Goal: Task Accomplishment & Management: Complete application form

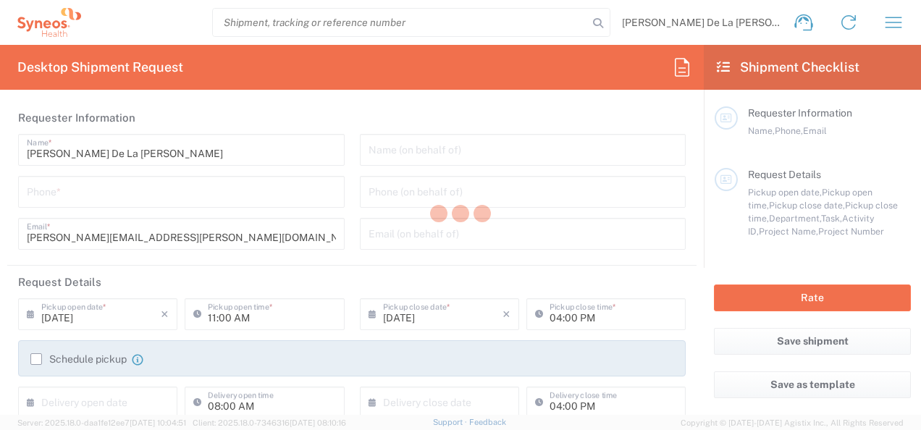
type input "8350"
type input "[US_STATE]"
type input "[GEOGRAPHIC_DATA]"
type input "Syneos Health, LLC-[GEOGRAPHIC_DATA] [GEOGRAPHIC_DATA] [GEOGRAPHIC_DATA]"
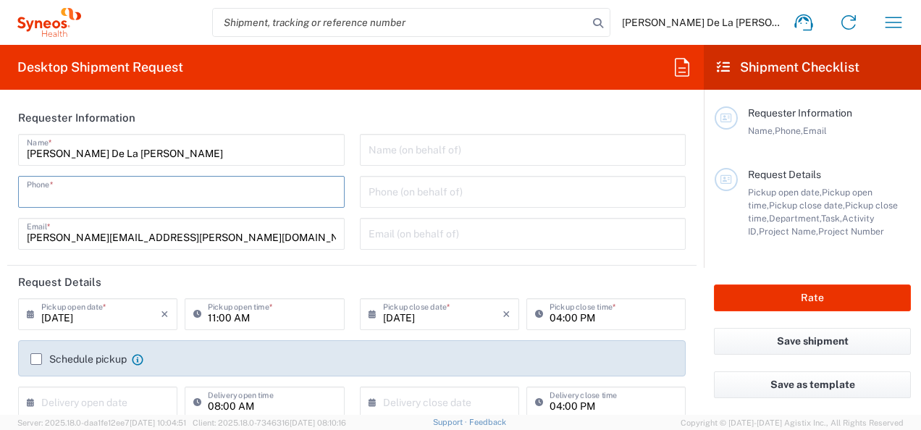
click at [212, 190] on input "tel" at bounding box center [181, 190] width 309 height 25
type input "9178374901"
click at [332, 120] on header "Requester Information" at bounding box center [352, 117] width 690 height 33
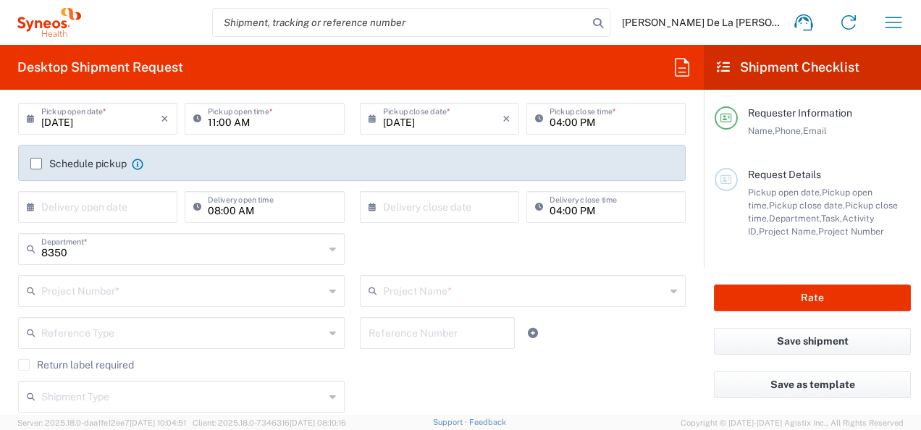
scroll to position [202, 0]
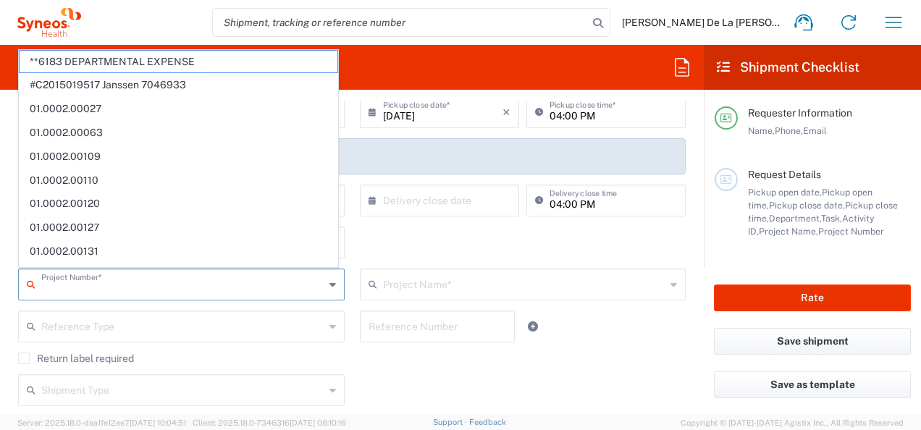
click at [147, 285] on input "text" at bounding box center [182, 283] width 283 height 25
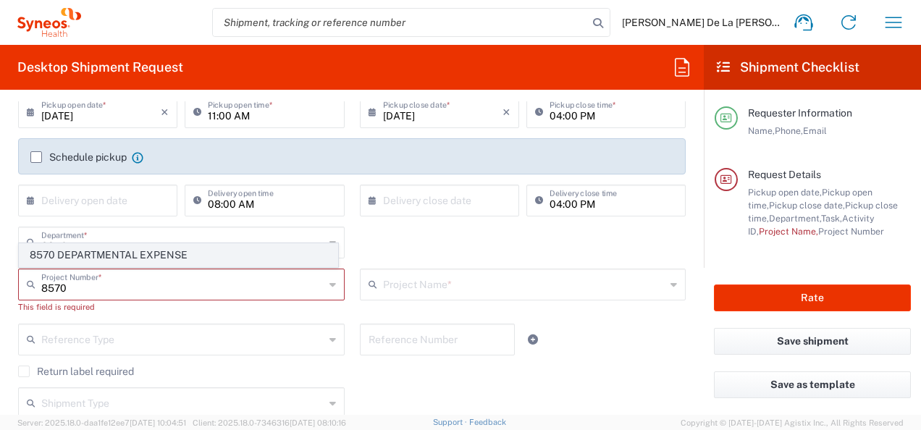
click at [153, 251] on span "8570 DEPARTMENTAL EXPENSE" at bounding box center [179, 255] width 318 height 22
type input "8570 DEPARTMENTAL EXPENSE"
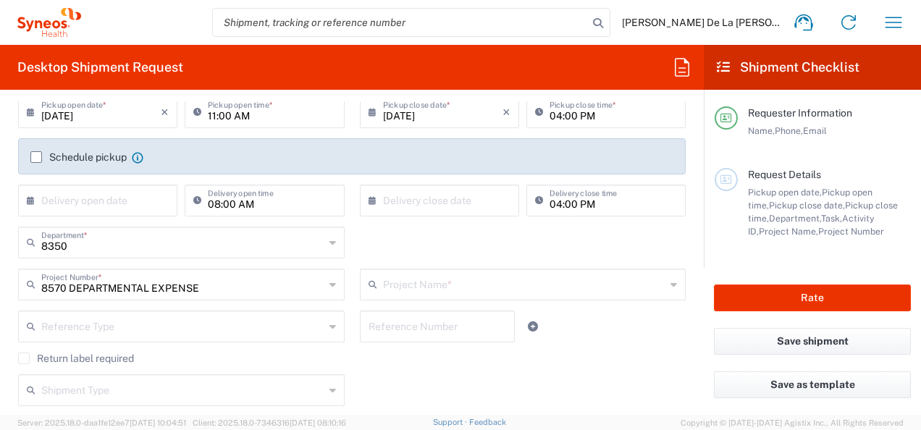
type input "8570 DEPARTMENTAL EXPENSE"
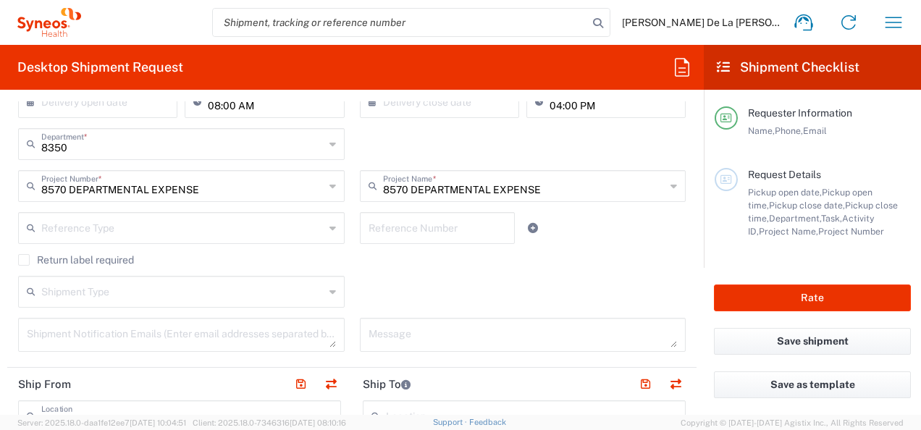
scroll to position [301, 0]
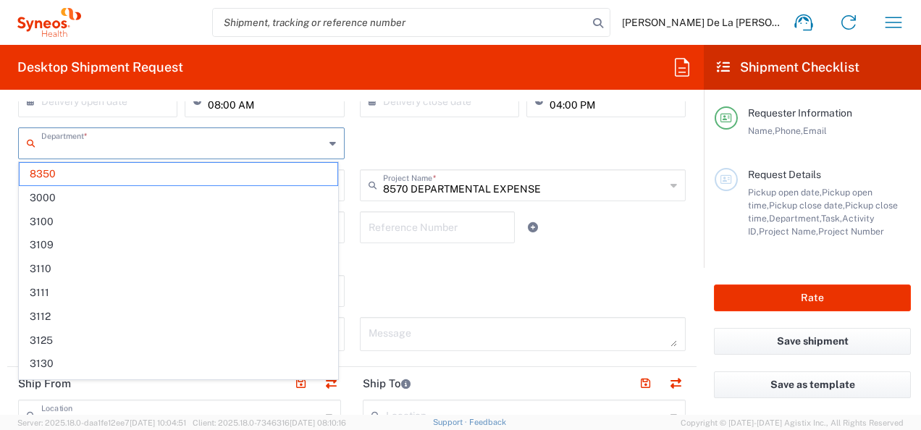
click at [190, 138] on input "text" at bounding box center [182, 142] width 283 height 25
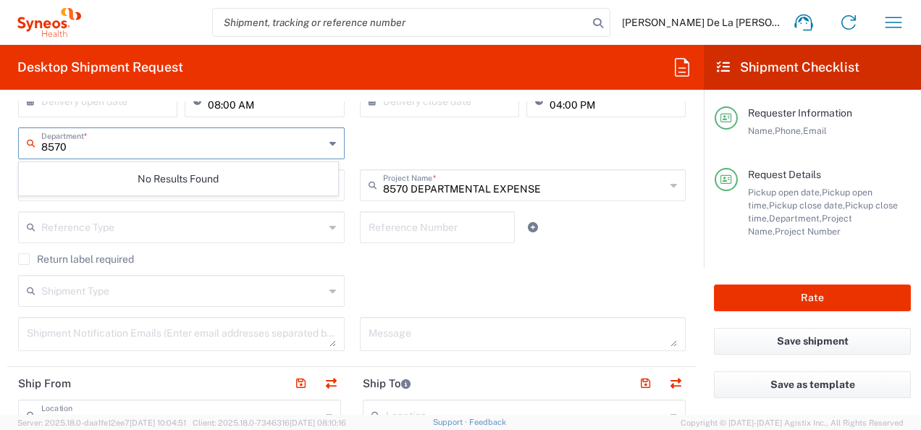
type input "8570"
click at [413, 132] on div "8570 Department * No Results Found" at bounding box center [352, 148] width 683 height 42
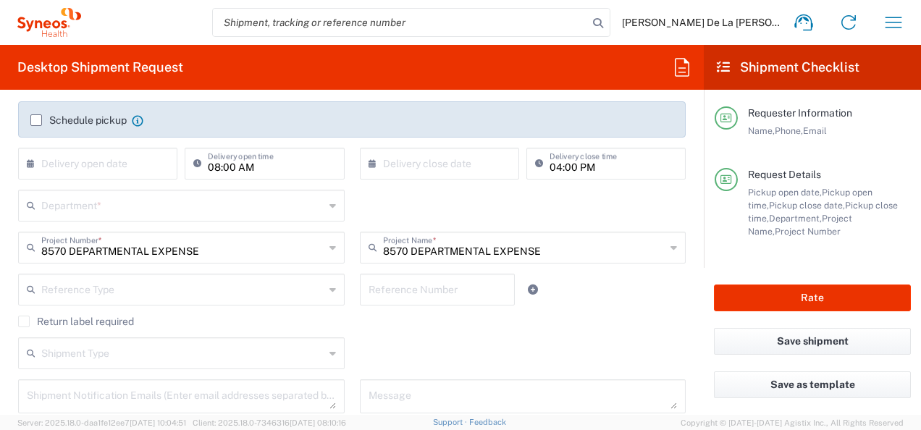
scroll to position [238, 0]
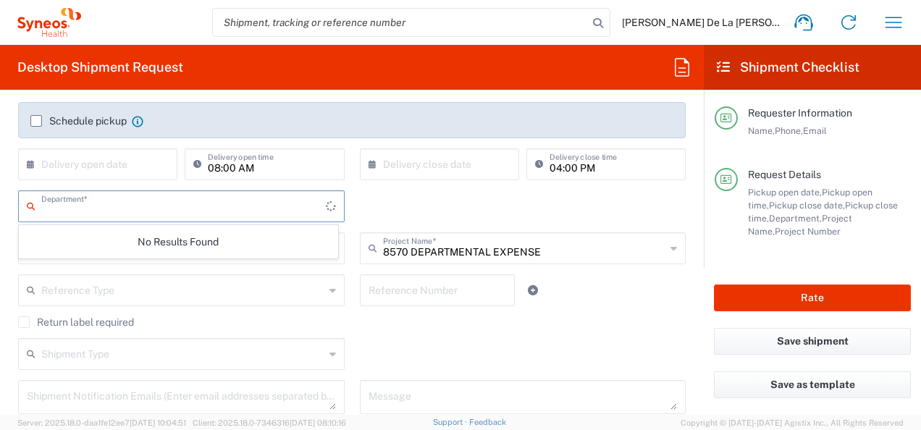
click at [117, 210] on input "text" at bounding box center [183, 205] width 285 height 25
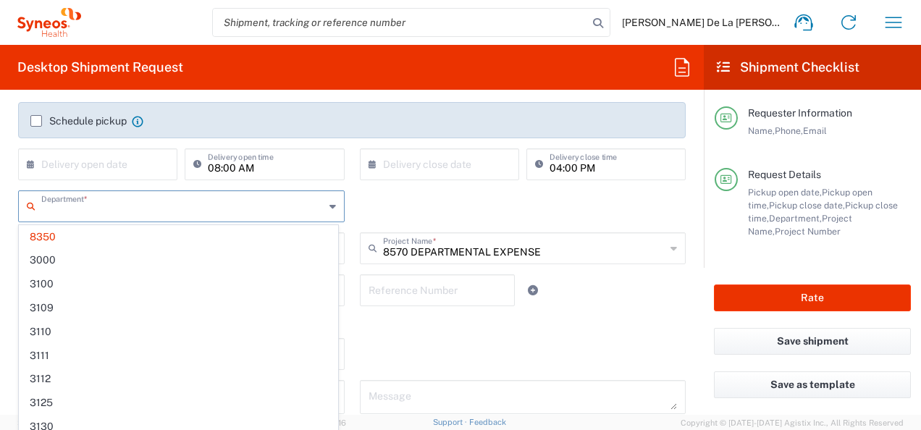
click at [117, 210] on input "text" at bounding box center [182, 205] width 283 height 25
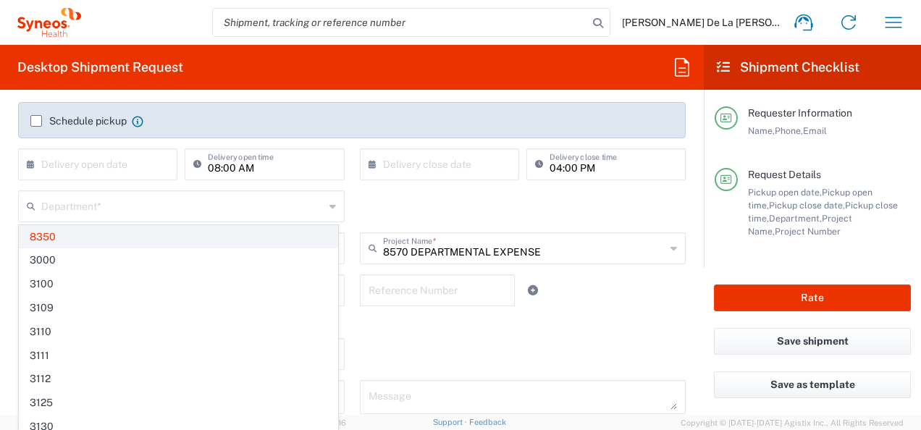
click at [42, 236] on span "8350" at bounding box center [179, 237] width 318 height 22
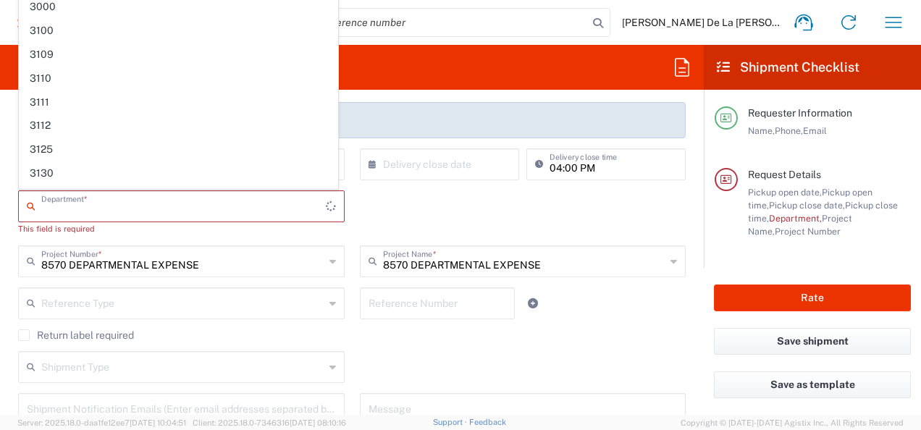
click at [236, 204] on input "text" at bounding box center [183, 205] width 285 height 25
click at [333, 206] on div "Department *" at bounding box center [181, 207] width 327 height 32
click at [246, 202] on input "text" at bounding box center [182, 205] width 283 height 25
click at [365, 204] on div "Department * 3000 3100 3109 3110 3111 3112 3125 3130 3135 3136 3150 3155 3165 3…" at bounding box center [352, 218] width 683 height 55
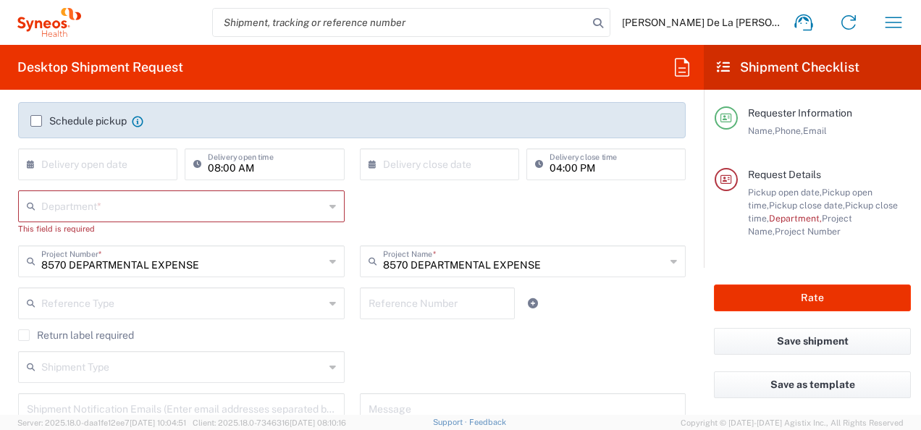
click at [365, 204] on div "Department * 3000 3100 3109 3110 3111 3112 3125 3130 3135 3136 3150 3155 3165 3…" at bounding box center [352, 218] width 683 height 55
click at [314, 213] on input "text" at bounding box center [182, 205] width 283 height 25
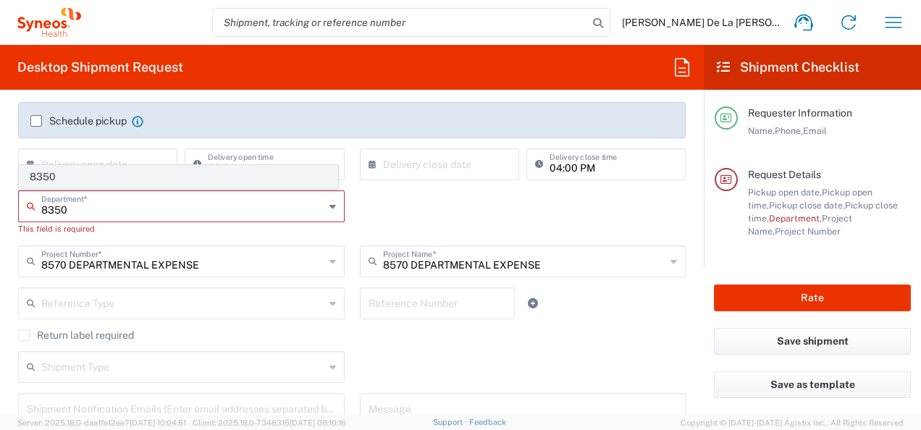
type input "8350"
click at [54, 171] on span "8350" at bounding box center [179, 177] width 318 height 22
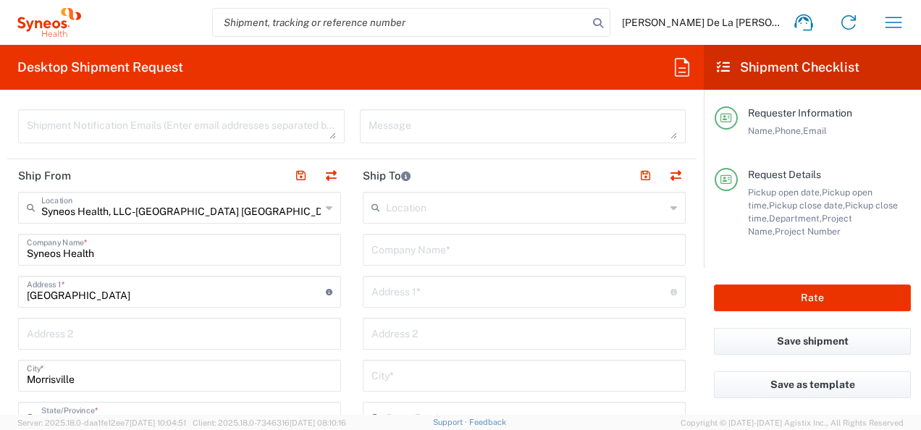
scroll to position [511, 0]
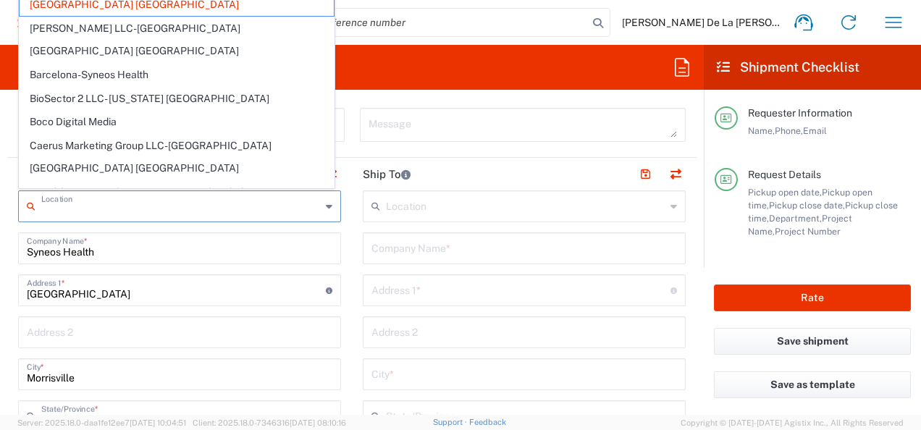
click at [315, 212] on input "text" at bounding box center [181, 205] width 280 height 25
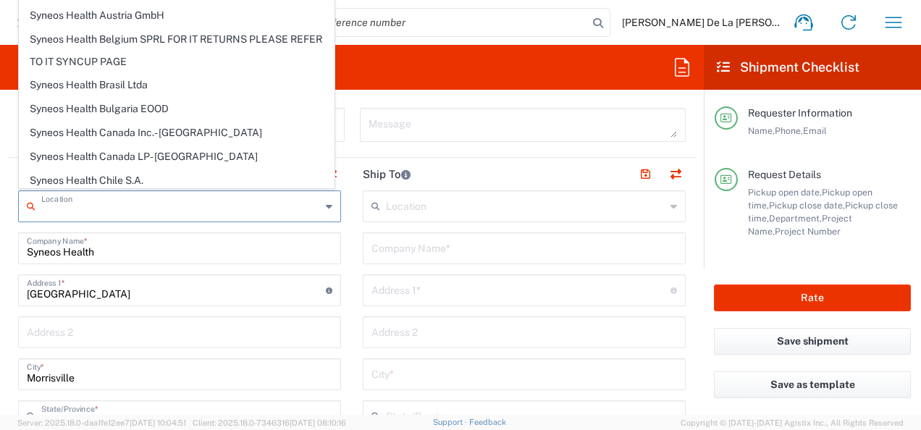
scroll to position [975, 0]
click at [204, 403] on span "Syneos Health Commercial Servi- [GEOGRAPHIC_DATA] [GEOGRAPHIC_DATA]" at bounding box center [177, 425] width 314 height 45
type input "Syneos Health Commercial Servi- [GEOGRAPHIC_DATA] [GEOGRAPHIC_DATA]"
type input "Syneos Health Commercial Services, LLC"
type input "[STREET_ADDRESS]"
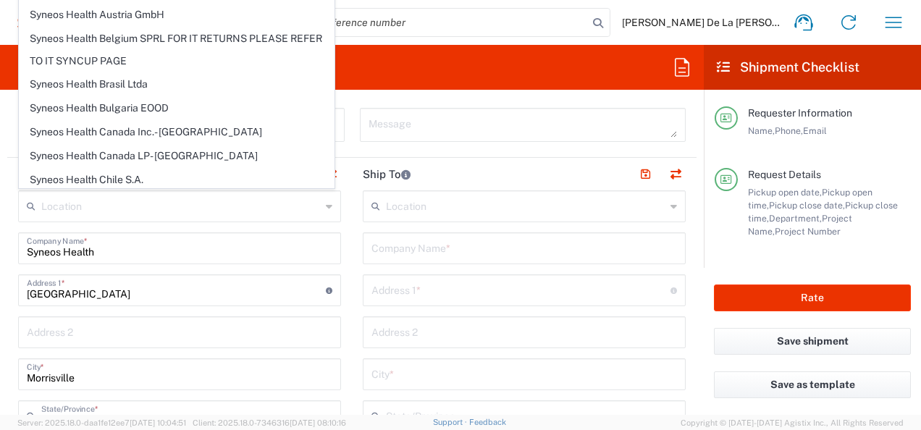
type input "3rd Floor"
type input "Bridgewater"
type input "[US_STATE]"
type input "08807"
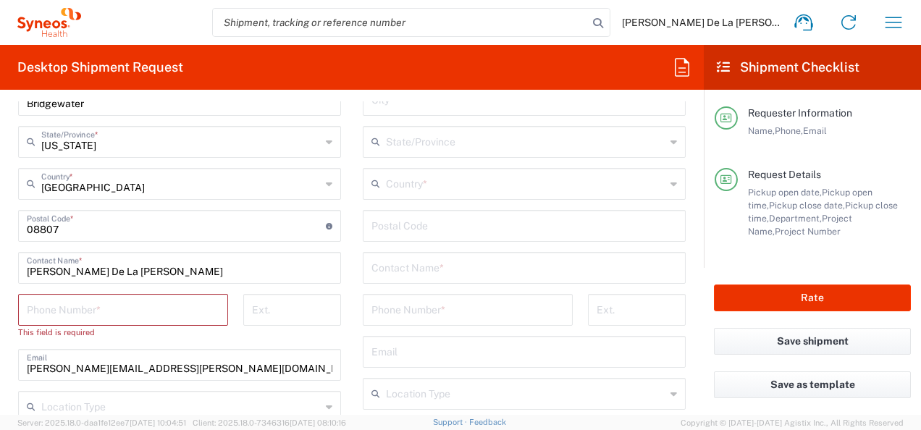
scroll to position [786, 0]
click at [80, 304] on input "tel" at bounding box center [123, 308] width 193 height 25
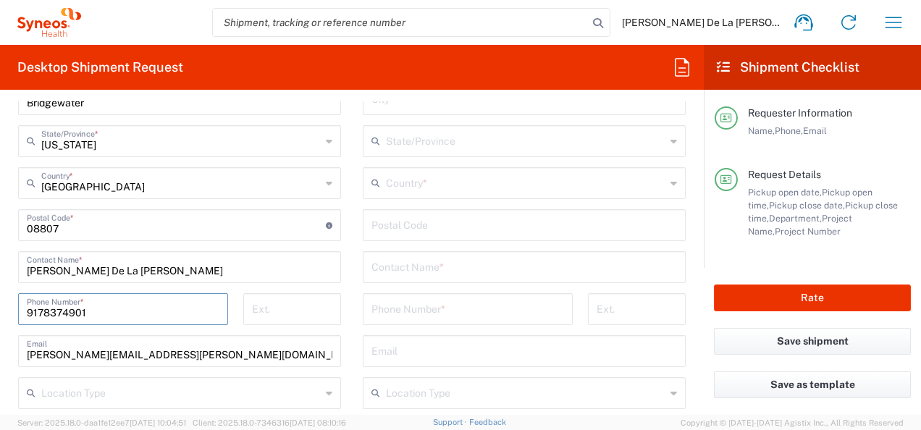
type input "9178374901"
click at [343, 282] on main "Syneos Health Commercial Servi- [GEOGRAPHIC_DATA] [GEOGRAPHIC_DATA] Location Sy…" at bounding box center [179, 219] width 345 height 608
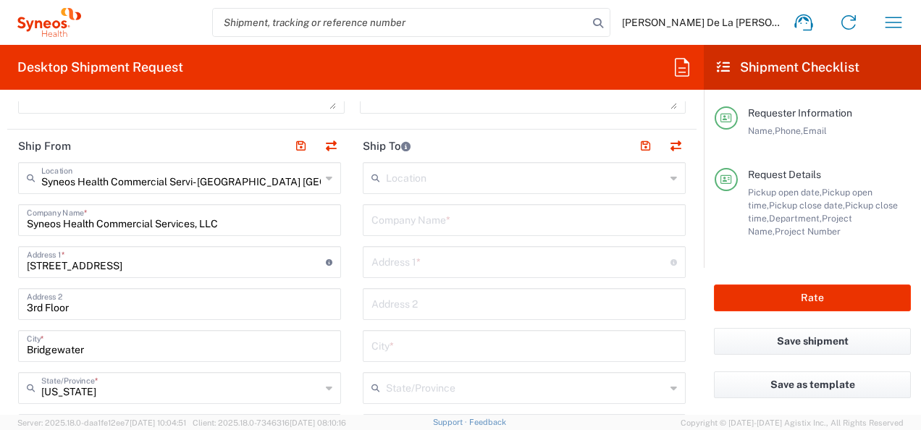
scroll to position [538, 0]
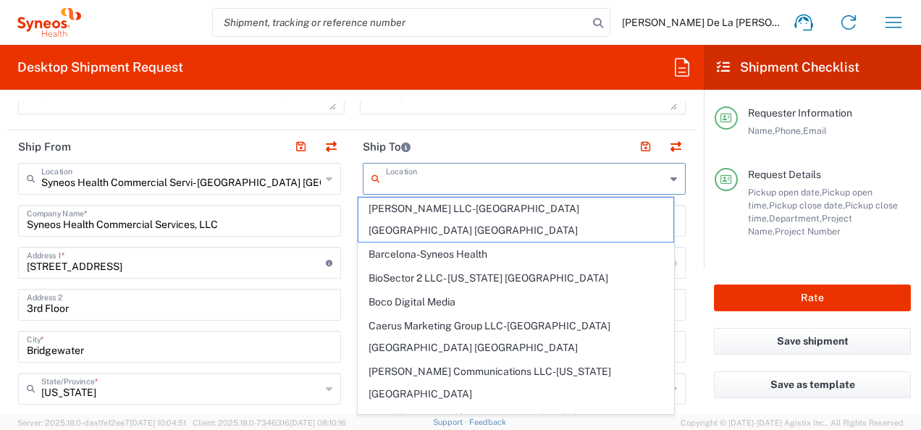
click at [482, 171] on input "text" at bounding box center [526, 177] width 280 height 25
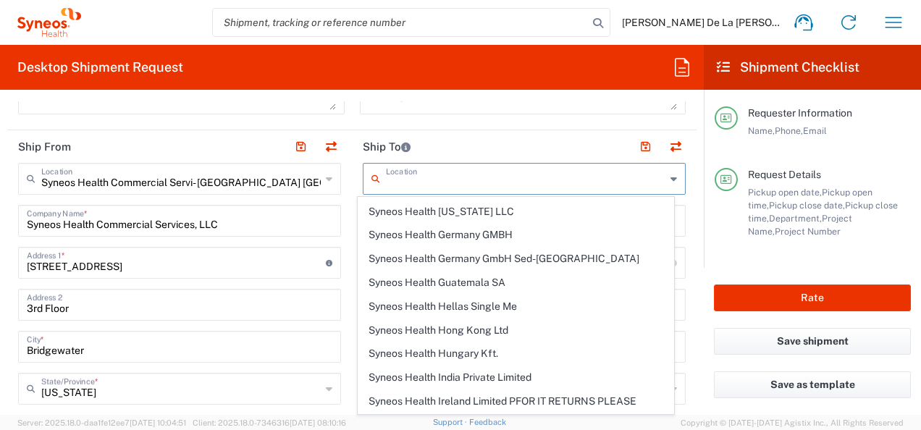
scroll to position [1966, 0]
type input "SYNEOS HEALTH LLC [GEOGRAPHIC_DATA] [GEOGRAPHIC_DATA]"
type input "SYNEOS HEALTH LLC"
type input "1030 SYNC ST"
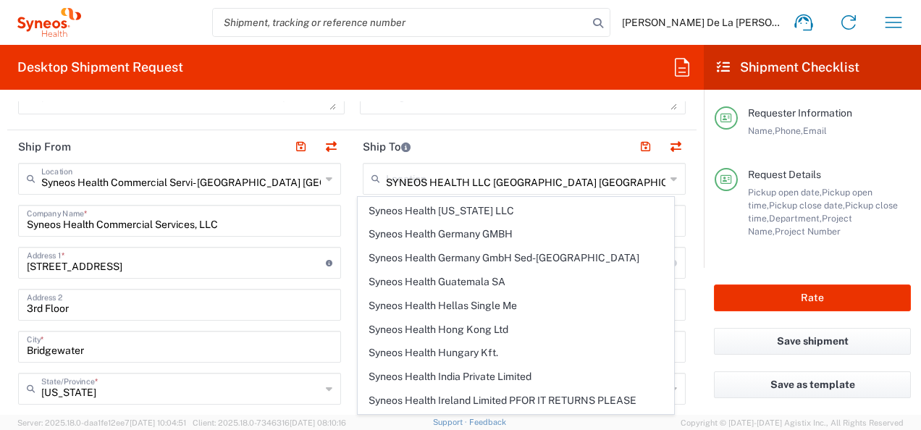
type input "Morrisville"
type input "[GEOGRAPHIC_DATA]"
type input "27560"
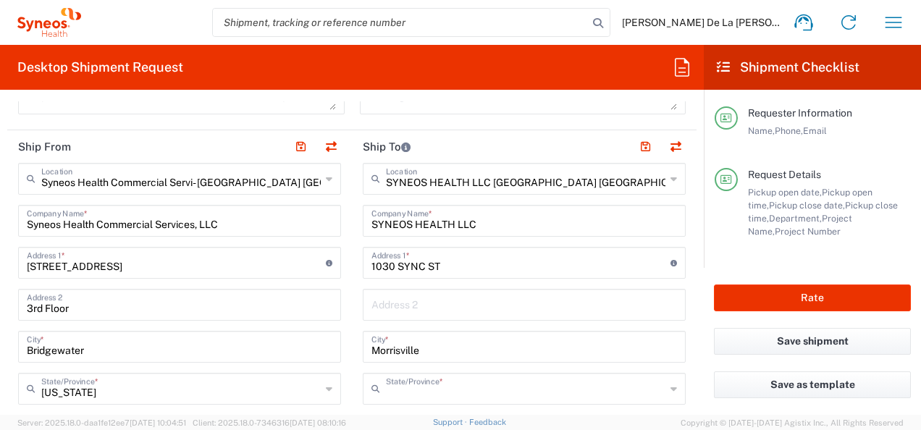
type input "[US_STATE]"
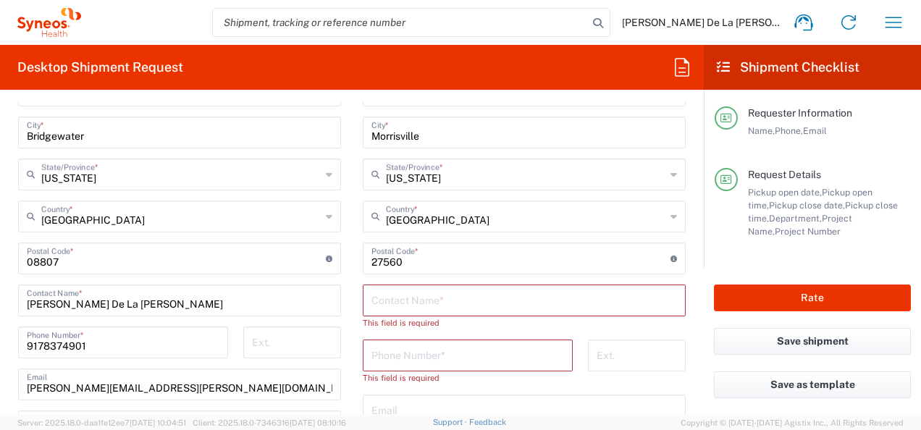
scroll to position [766, 0]
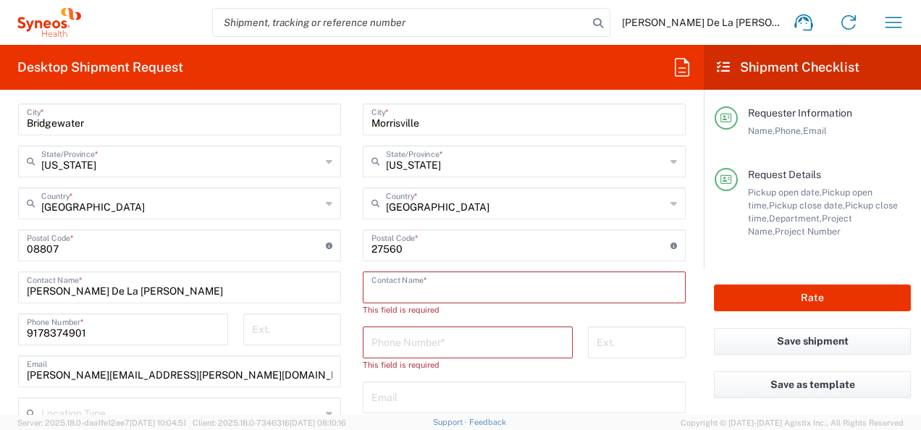
click at [385, 294] on input "text" at bounding box center [525, 286] width 306 height 25
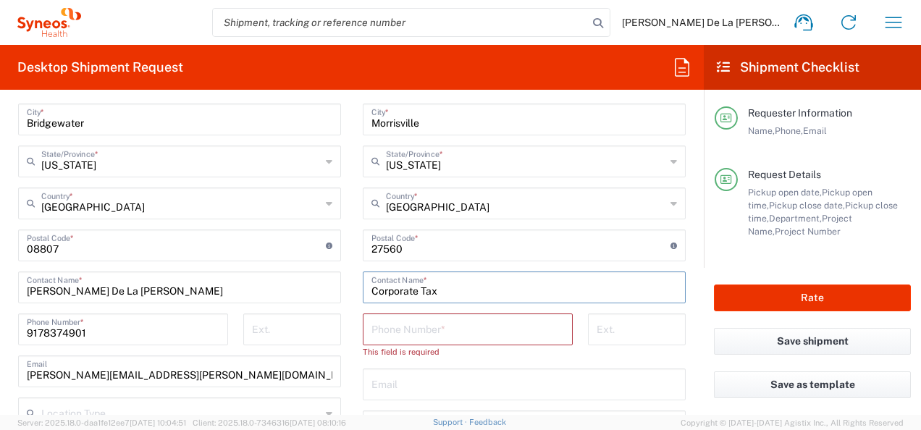
type input "Corporate Tax"
click at [413, 332] on input "tel" at bounding box center [468, 328] width 193 height 25
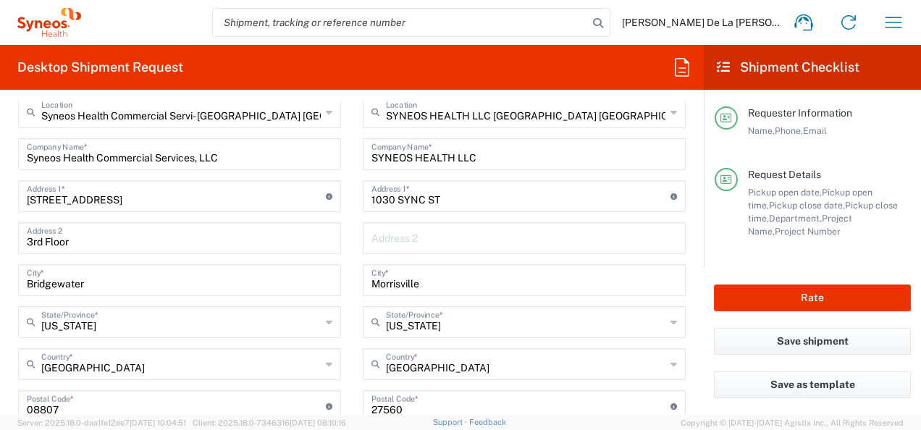
scroll to position [610, 0]
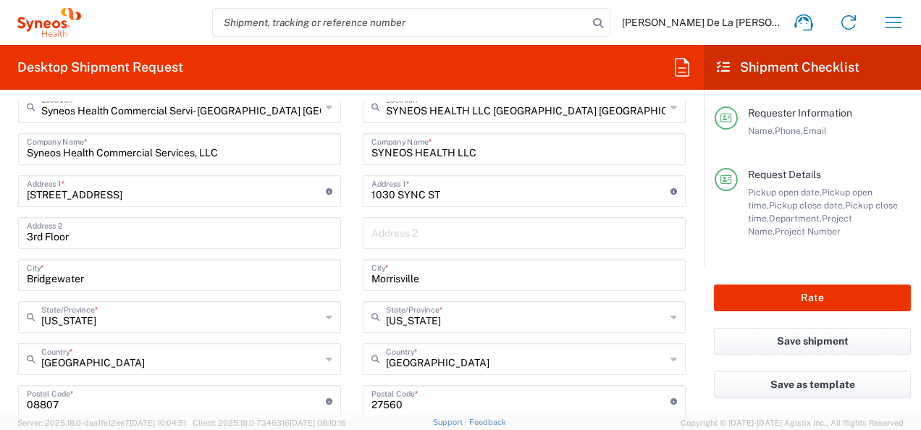
type input "9198769300"
click at [419, 236] on input "text" at bounding box center [525, 231] width 306 height 25
type input "6th floor"
click at [340, 366] on main "Syneos Health Commercial Servi- [GEOGRAPHIC_DATA] [GEOGRAPHIC_DATA] Location Sy…" at bounding box center [179, 395] width 345 height 608
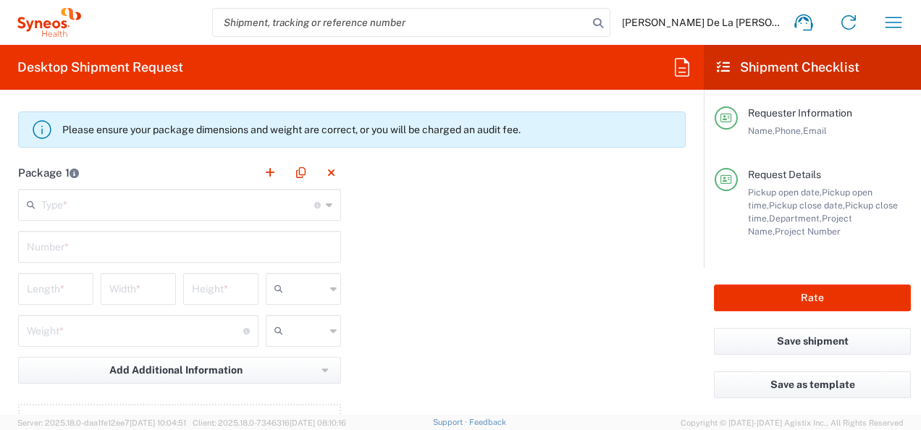
scroll to position [1237, 0]
click at [326, 198] on icon at bounding box center [329, 204] width 7 height 23
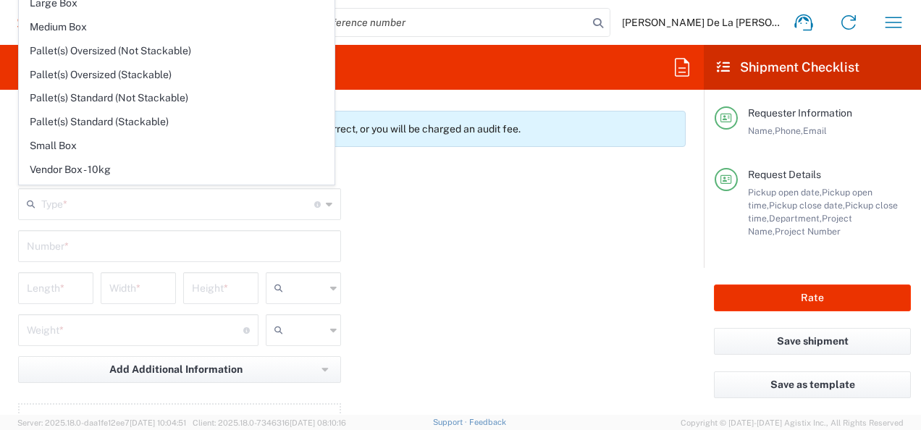
click at [455, 201] on div "Package 1 Type * Material used to package goods Envelope Large Box Medium Box P…" at bounding box center [352, 315] width 690 height 318
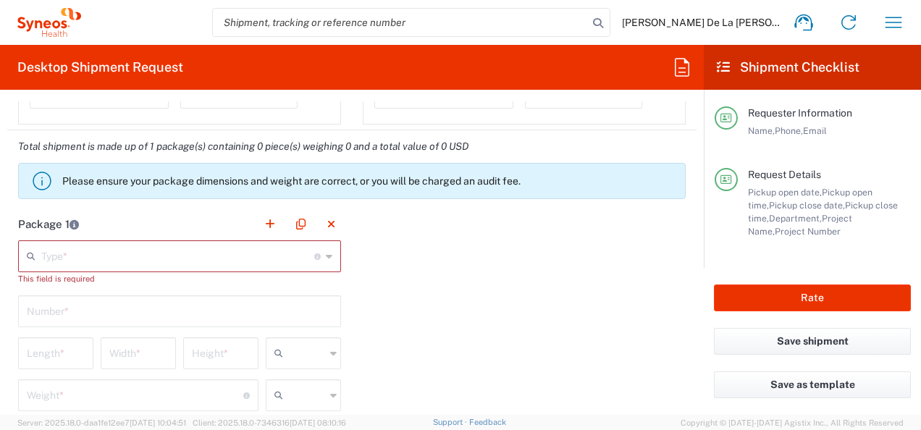
scroll to position [1179, 0]
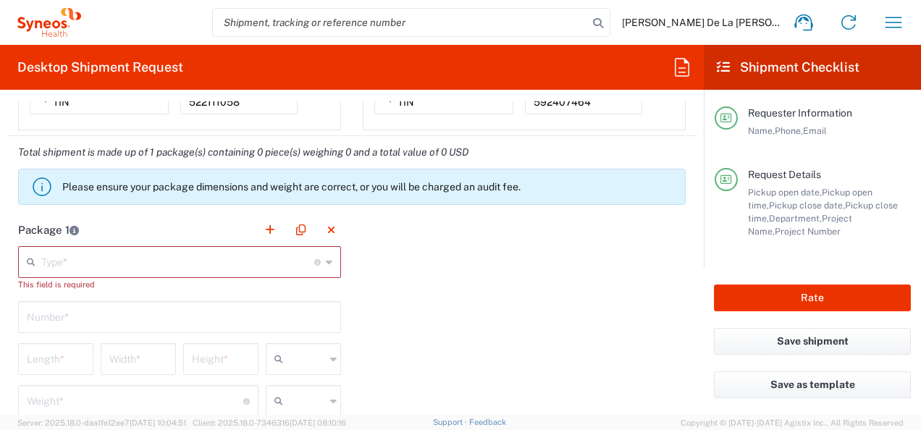
click at [326, 255] on icon at bounding box center [329, 262] width 7 height 23
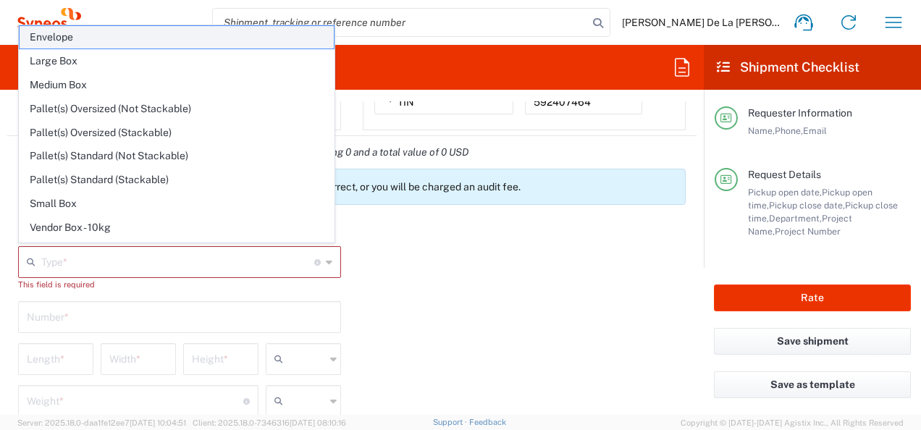
click at [107, 32] on span "Envelope" at bounding box center [177, 37] width 314 height 22
type input "Envelope"
type input "1"
type input "9.5"
type input "12.5"
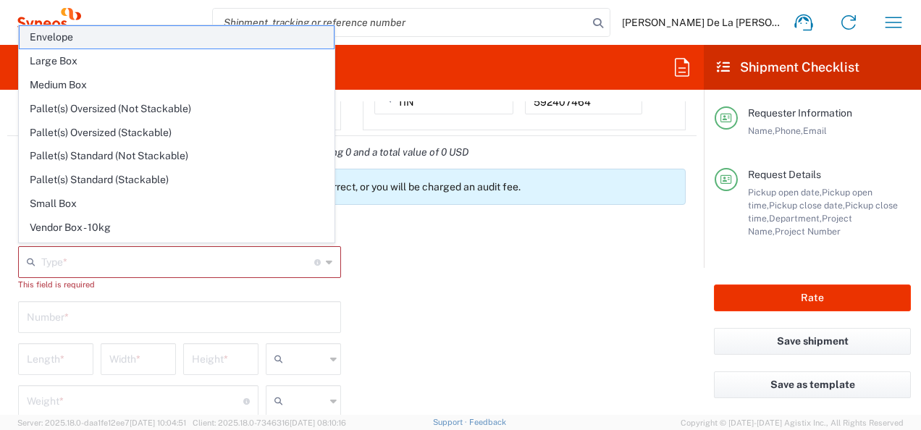
type input "0.25"
type input "in"
type input "0.45"
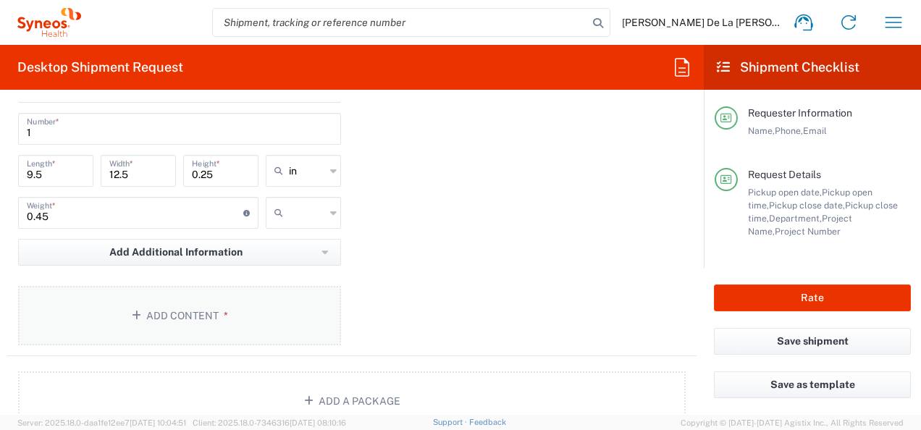
scroll to position [1357, 0]
click at [180, 304] on button "Add Content *" at bounding box center [179, 313] width 323 height 59
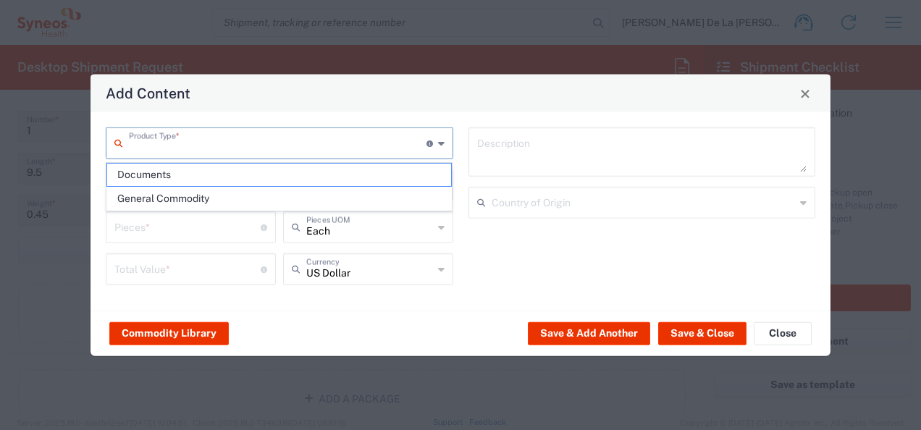
click at [353, 142] on input "text" at bounding box center [278, 142] width 298 height 25
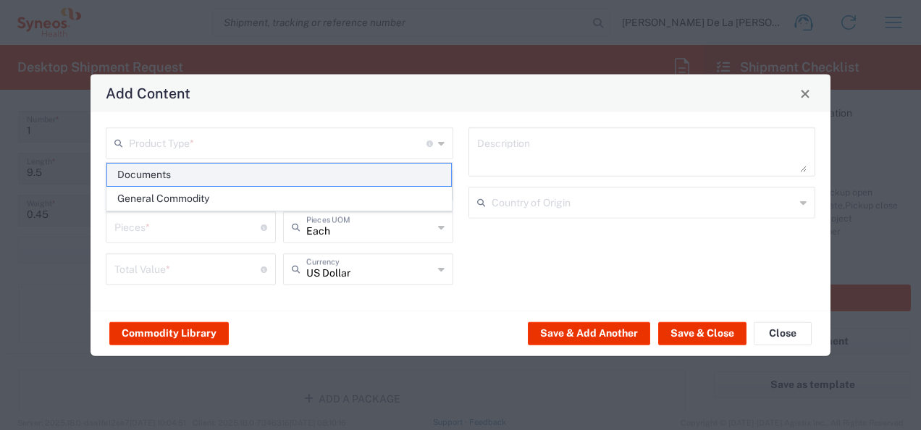
click at [279, 174] on span "Documents" at bounding box center [279, 175] width 345 height 22
type input "Documents"
type input "1"
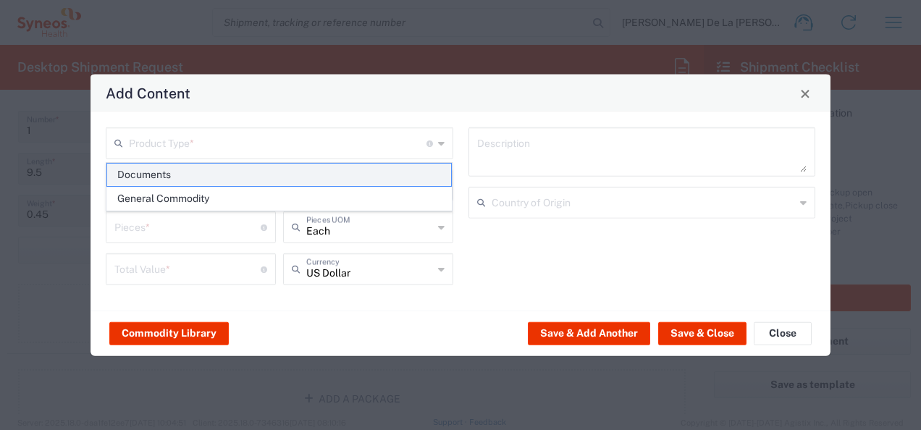
type textarea "Documents"
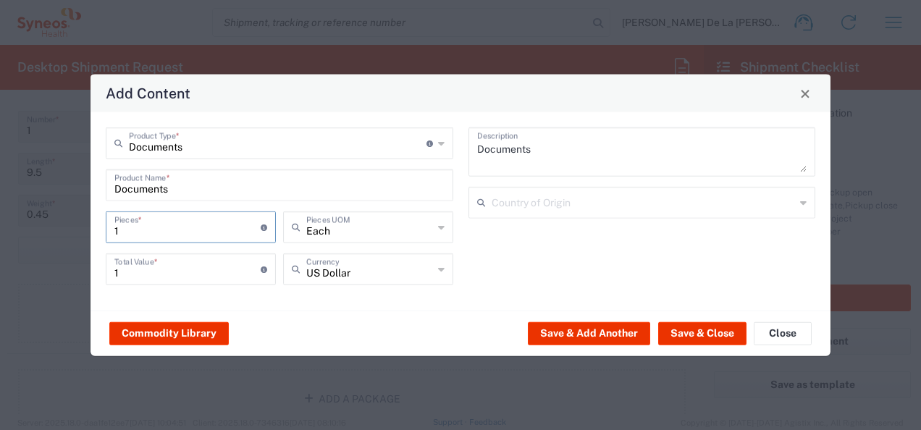
click at [238, 225] on input "1" at bounding box center [187, 226] width 146 height 25
type input "15"
click at [719, 332] on button "Save & Close" at bounding box center [702, 333] width 88 height 23
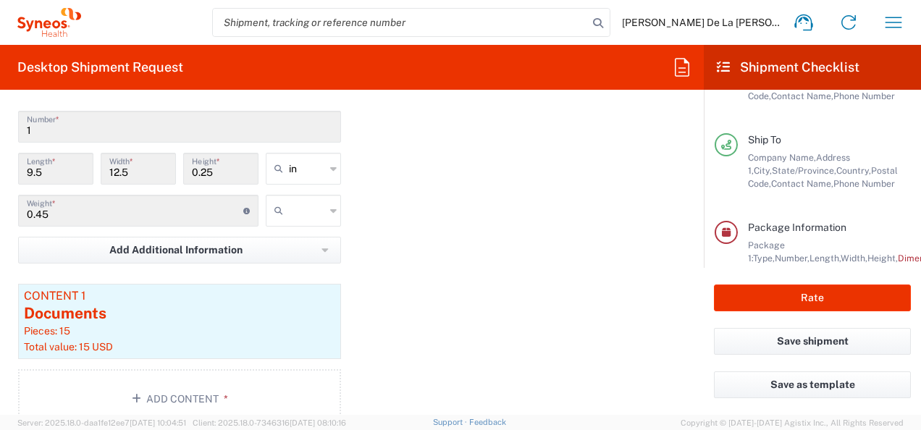
scroll to position [288, 0]
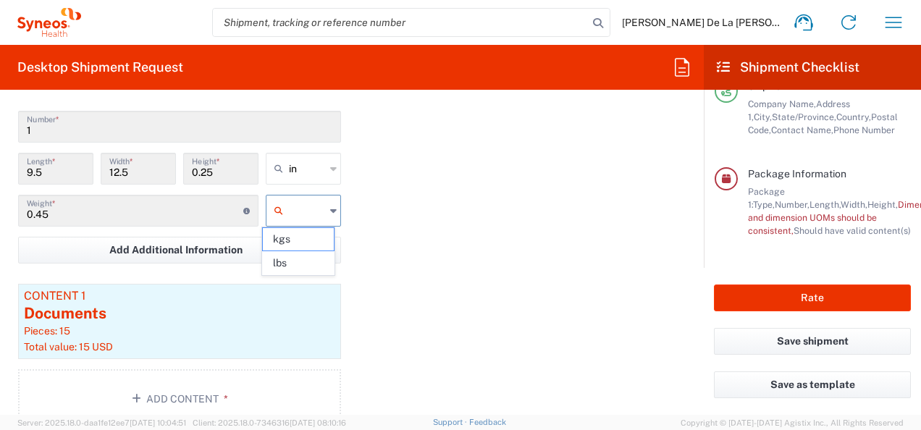
click at [316, 199] on input "text" at bounding box center [307, 210] width 36 height 23
click at [311, 258] on span "lbs" at bounding box center [298, 263] width 71 height 22
type input "lbs"
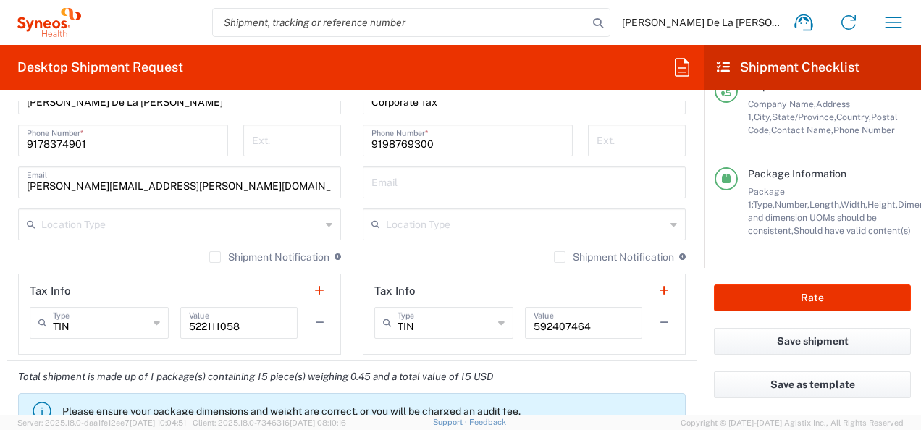
scroll to position [957, 0]
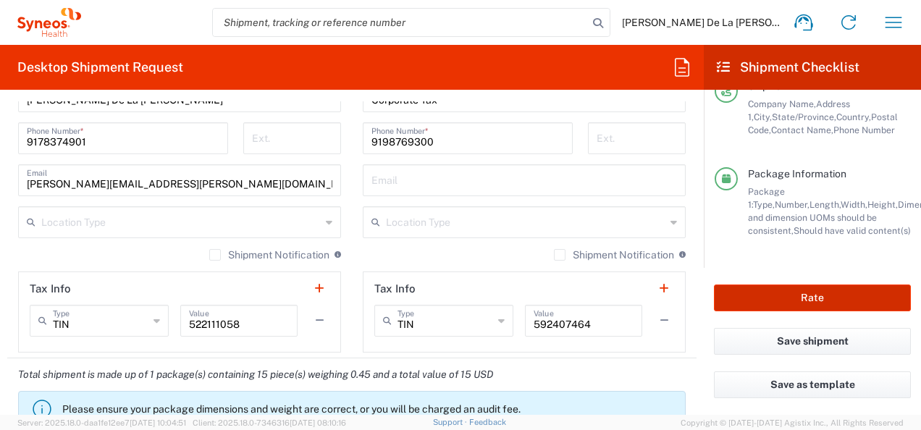
click at [840, 296] on button "Rate" at bounding box center [812, 298] width 197 height 27
type input "8570 DEPARTMENTAL EXPENSE"
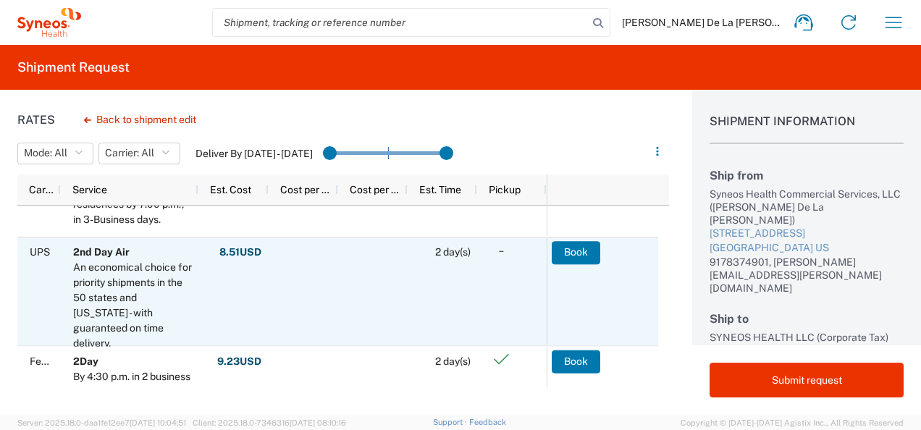
scroll to position [72, 0]
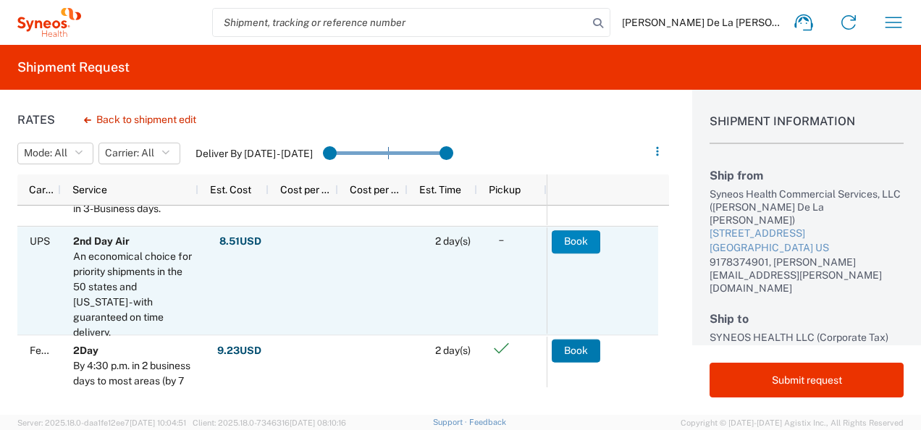
click at [596, 238] on button "Book" at bounding box center [576, 241] width 49 height 23
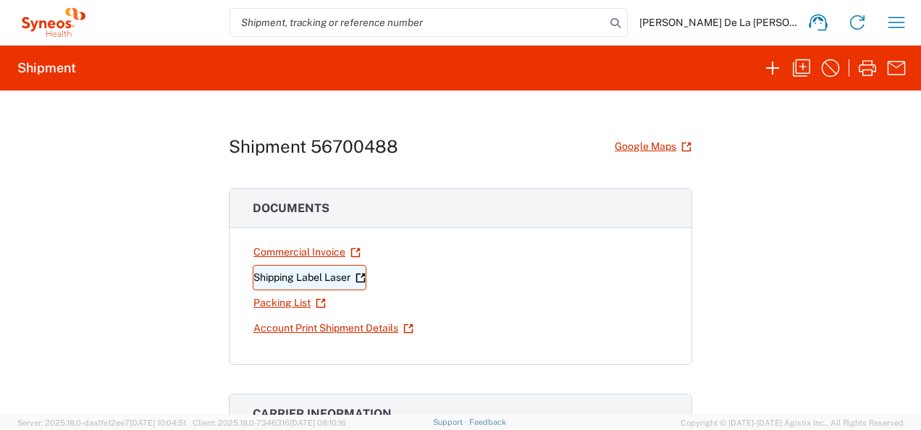
click at [318, 272] on link "Shipping Label Laser" at bounding box center [310, 277] width 114 height 25
